Goal: Information Seeking & Learning: Compare options

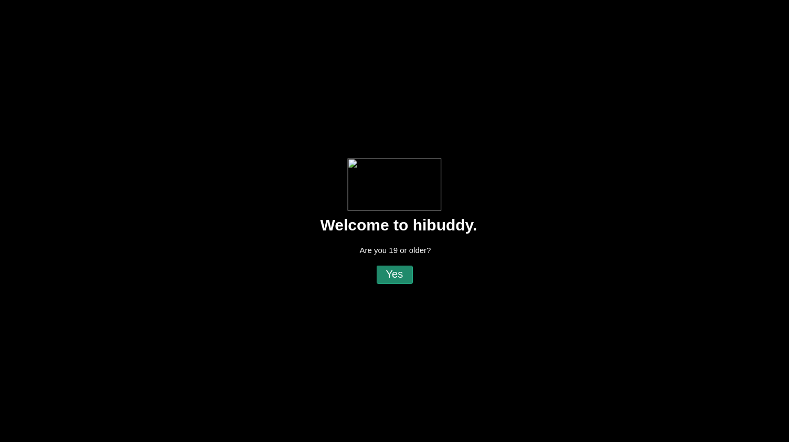
click at [404, 276] on flt-glass-pane at bounding box center [394, 221] width 789 height 442
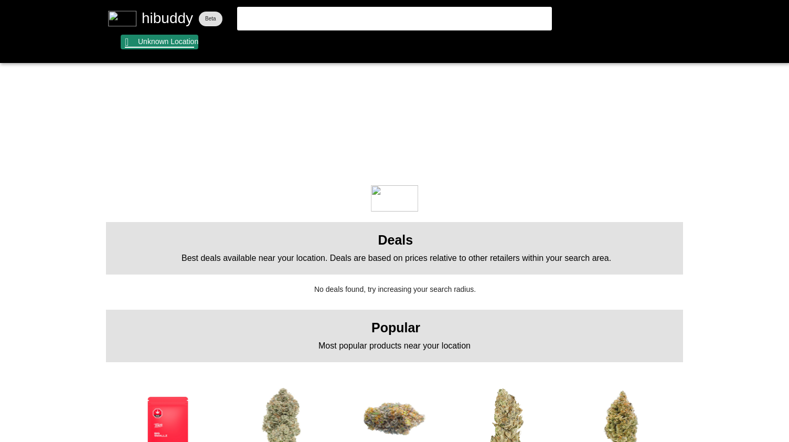
click at [156, 38] on flt-glass-pane at bounding box center [394, 221] width 789 height 442
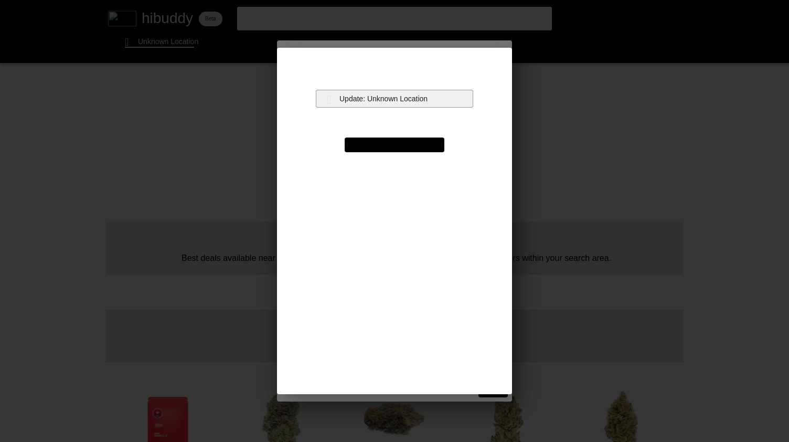
click at [334, 106] on flt-glass-pane at bounding box center [394, 221] width 789 height 442
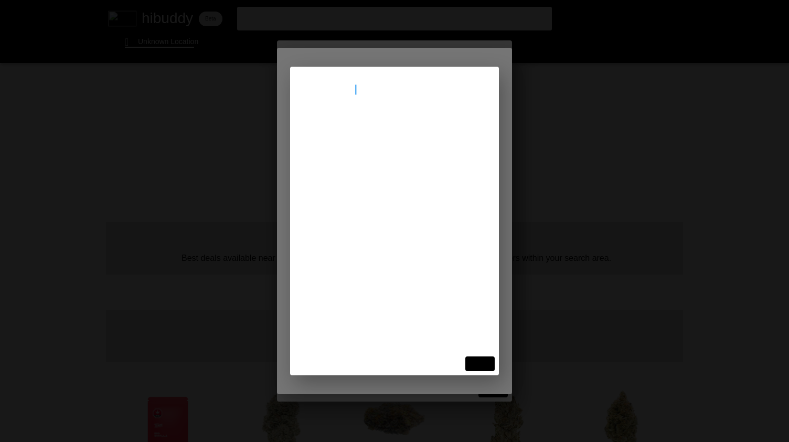
type input "[STREET_ADDRESS]"
click at [378, 143] on flt-glass-pane at bounding box center [394, 221] width 789 height 442
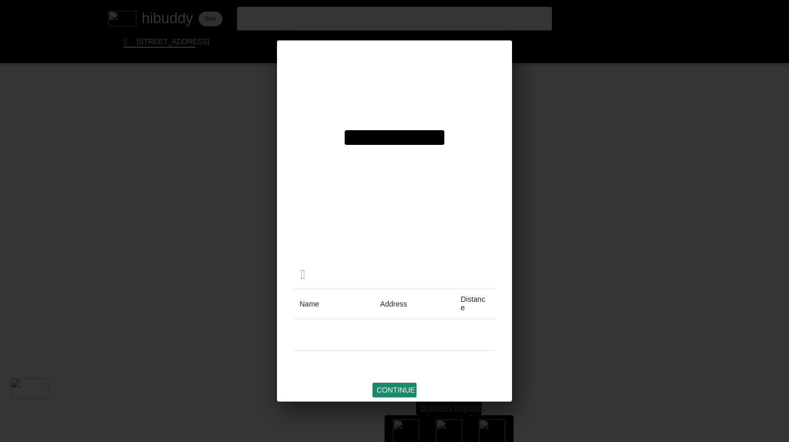
click at [404, 389] on flt-glass-pane at bounding box center [394, 221] width 789 height 442
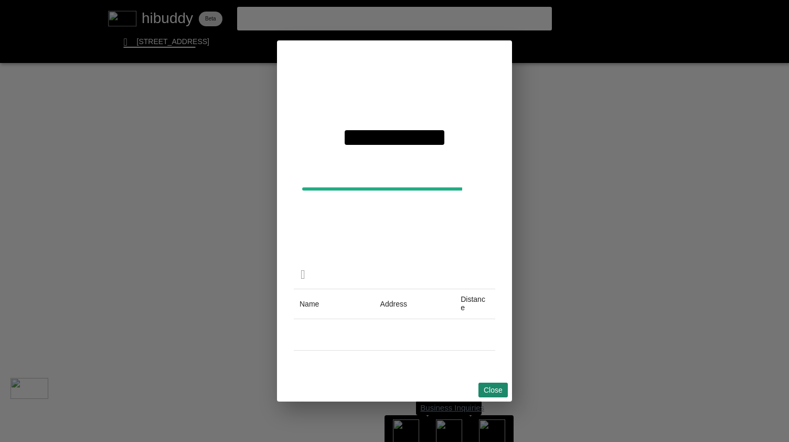
click at [498, 389] on flt-glass-pane at bounding box center [394, 221] width 789 height 442
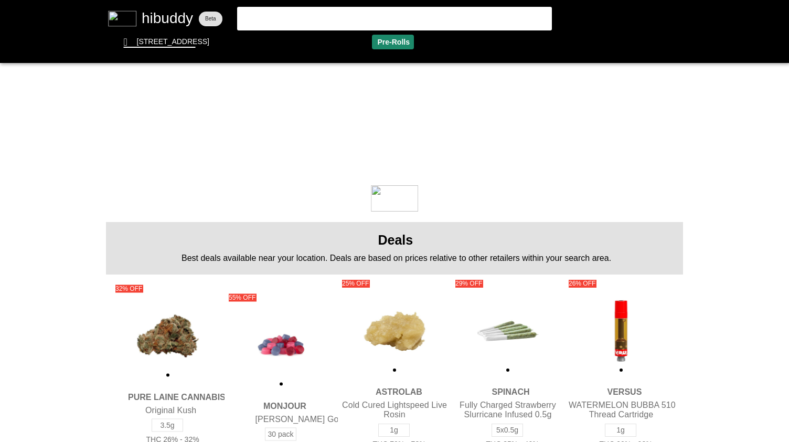
click at [393, 45] on flt-glass-pane at bounding box center [394, 221] width 789 height 442
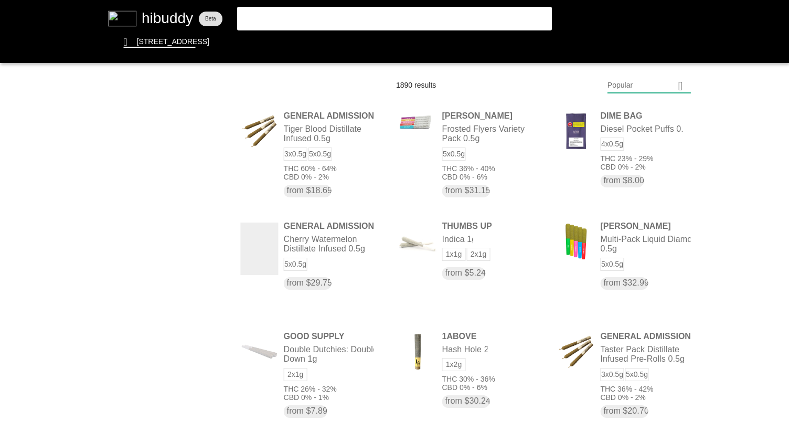
click at [637, 91] on flt-glass-pane at bounding box center [394, 221] width 789 height 442
click at [634, 113] on flt-glass-pane at bounding box center [394, 221] width 789 height 442
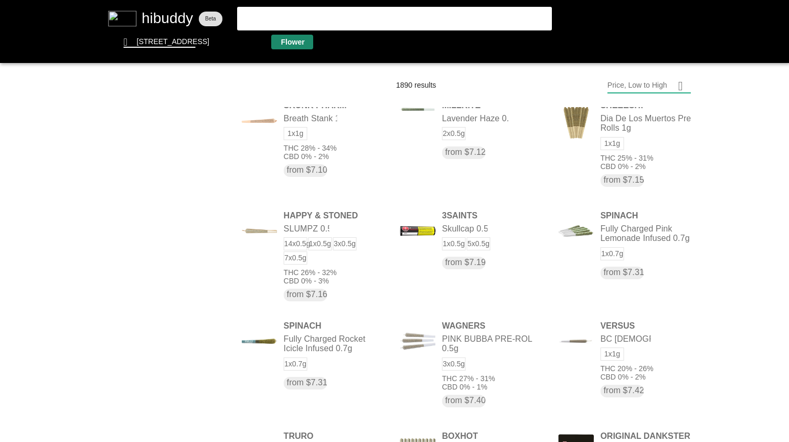
click at [294, 41] on flt-glass-pane at bounding box center [394, 221] width 789 height 442
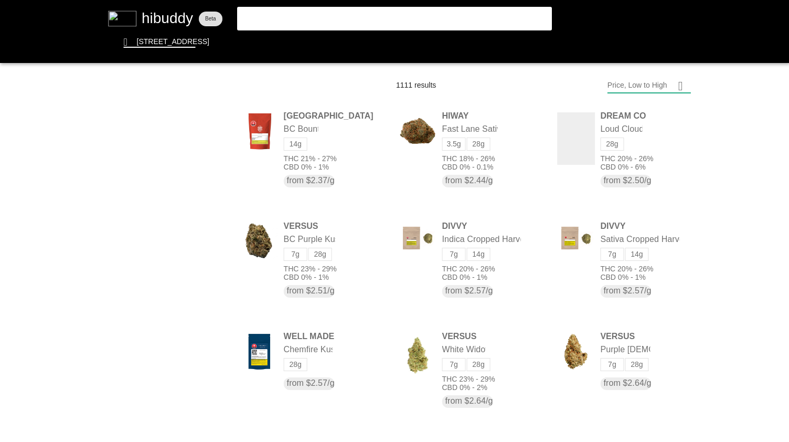
click at [326, 19] on flt-glass-pane at bounding box center [394, 221] width 789 height 442
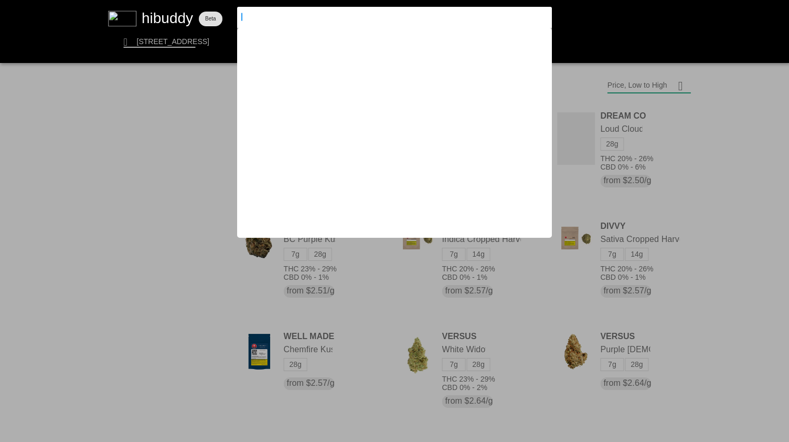
click at [692, 67] on flt-glass-pane at bounding box center [394, 221] width 789 height 442
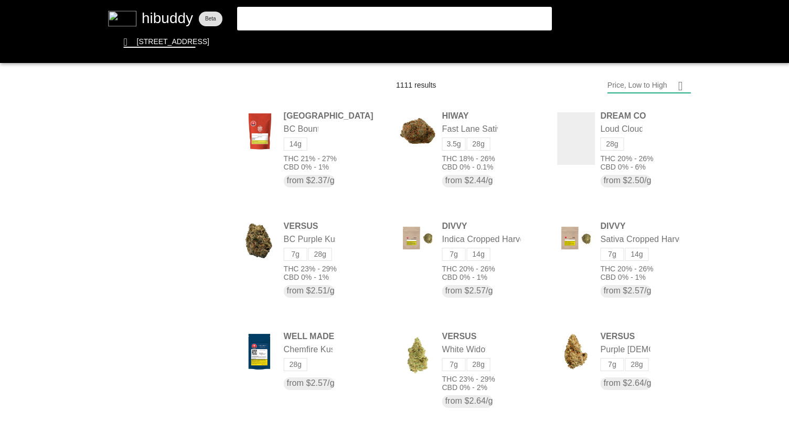
click at [674, 83] on flt-glass-pane at bounding box center [394, 221] width 789 height 442
click at [644, 362] on flt-glass-pane at bounding box center [394, 221] width 789 height 442
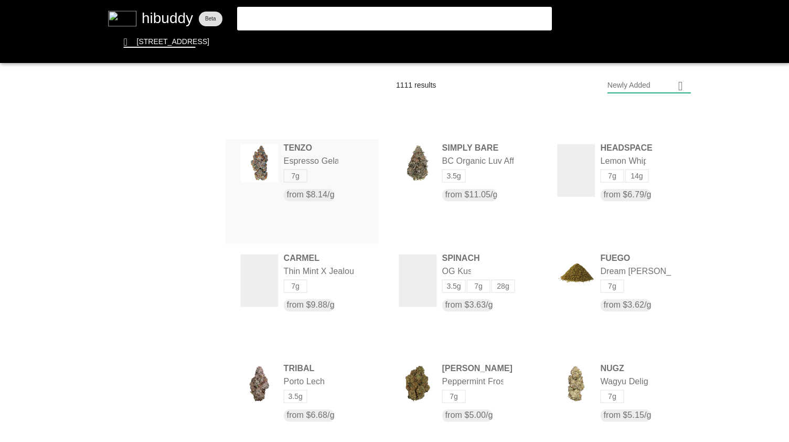
click at [293, 149] on flt-glass-pane at bounding box center [394, 221] width 789 height 442
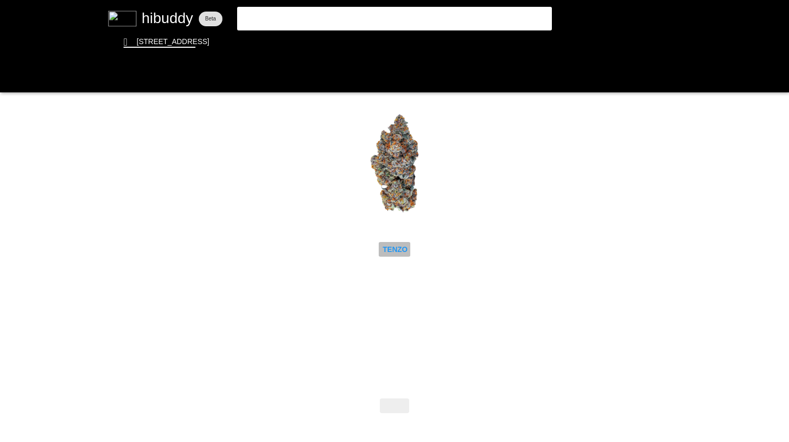
click at [406, 252] on flt-glass-pane at bounding box center [394, 221] width 789 height 442
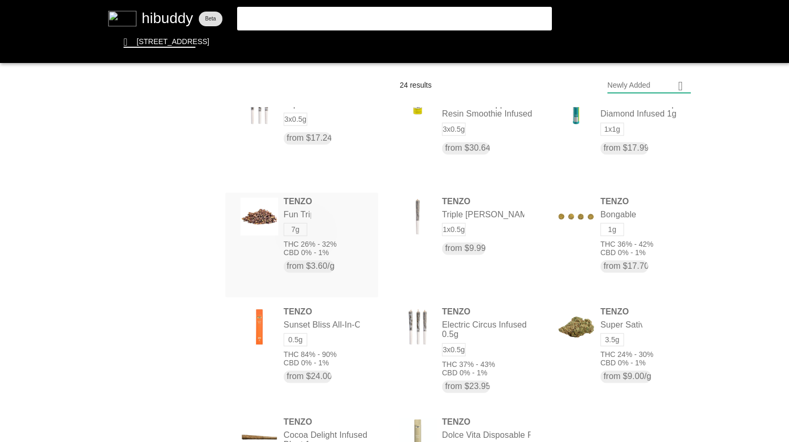
click at [306, 232] on flt-glass-pane at bounding box center [394, 221] width 789 height 442
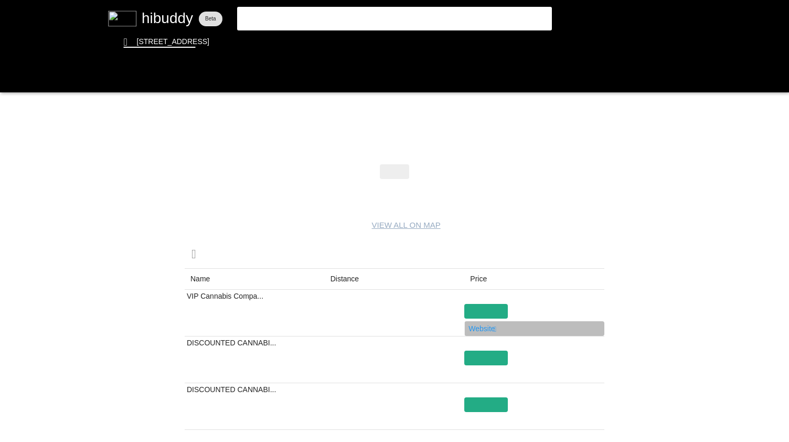
click at [474, 327] on flt-glass-pane at bounding box center [394, 221] width 789 height 442
click at [16, 74] on flt-glass-pane at bounding box center [394, 221] width 789 height 442
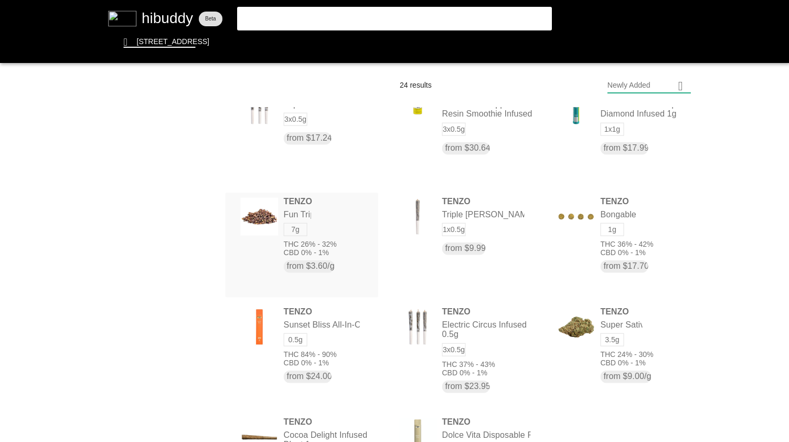
click at [318, 193] on flt-glass-pane at bounding box center [394, 221] width 789 height 442
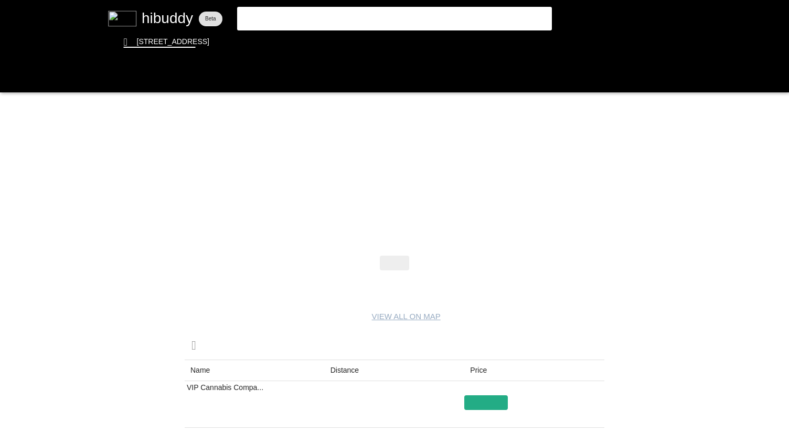
click at [350, 366] on flt-glass-pane at bounding box center [394, 221] width 789 height 442
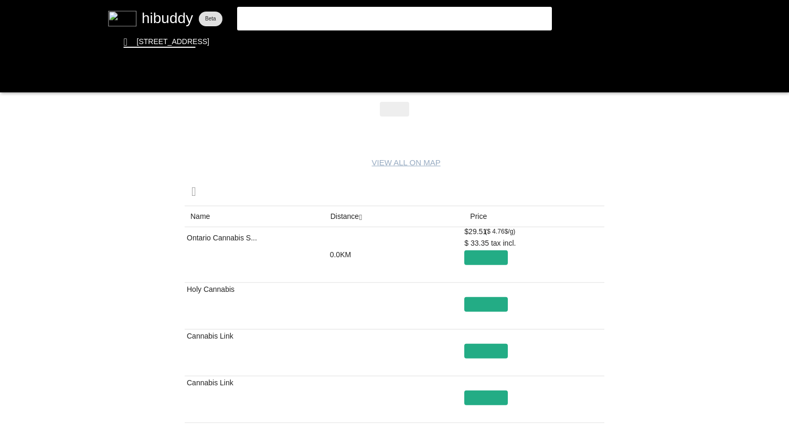
click at [470, 216] on flt-glass-pane at bounding box center [394, 221] width 789 height 442
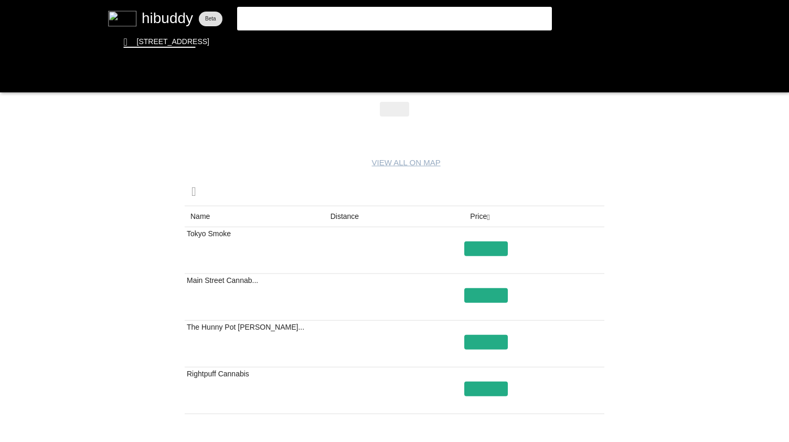
click at [307, 225] on flt-glass-pane at bounding box center [394, 221] width 789 height 442
click at [334, 216] on flt-glass-pane at bounding box center [394, 221] width 789 height 442
